Goal: Check status: Check status

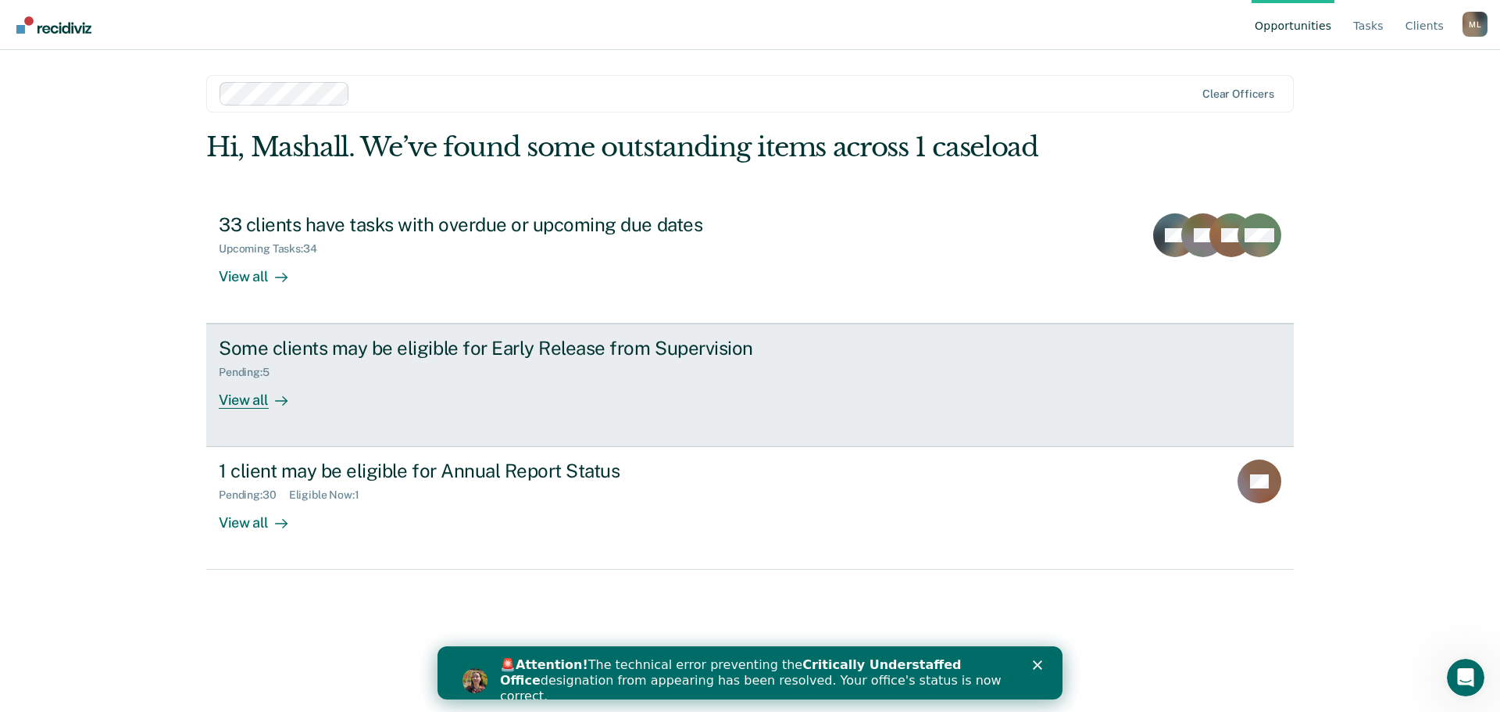
click at [250, 397] on div "View all" at bounding box center [262, 394] width 87 height 30
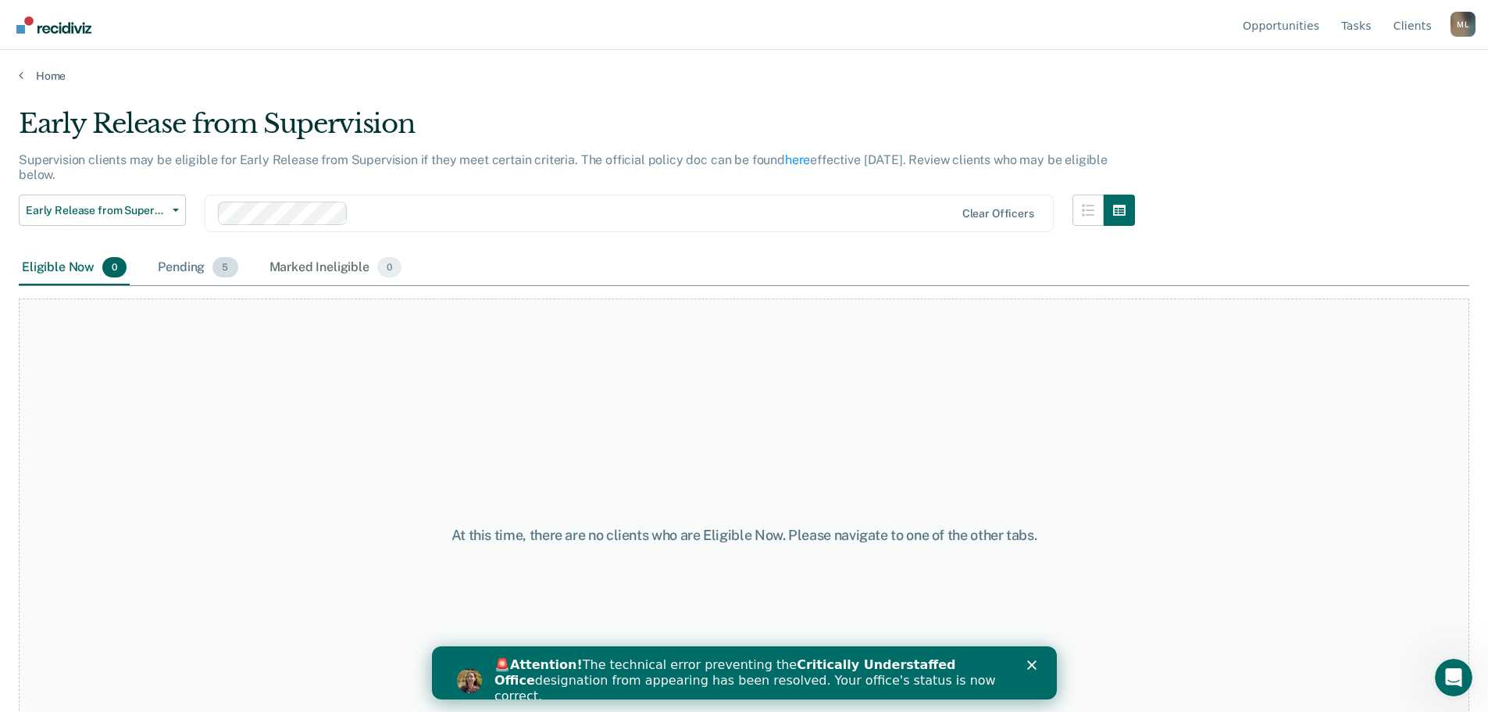
click at [177, 263] on div "Pending 5" at bounding box center [198, 268] width 86 height 34
